Goal: Browse casually

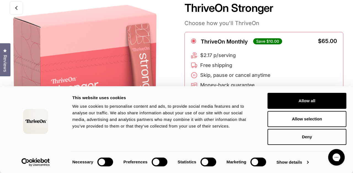
scroll to position [19, 0]
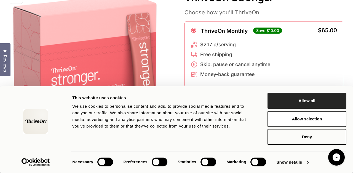
click at [319, 102] on button "Allow all" at bounding box center [307, 101] width 79 height 16
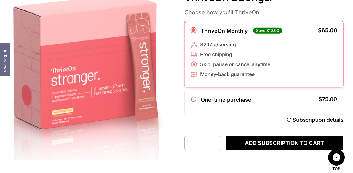
scroll to position [0, 0]
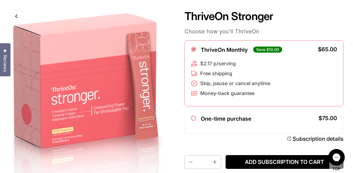
click at [12, 17] on link at bounding box center [16, 16] width 13 height 13
click at [19, 15] on link at bounding box center [16, 16] width 13 height 13
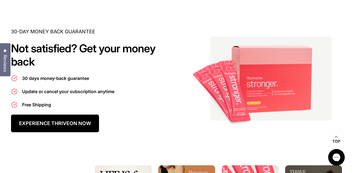
scroll to position [3657, 0]
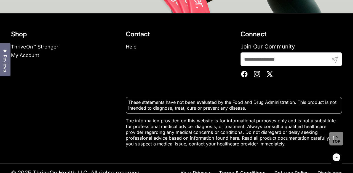
click at [261, 69] on link "Instagram" at bounding box center [257, 74] width 10 height 10
